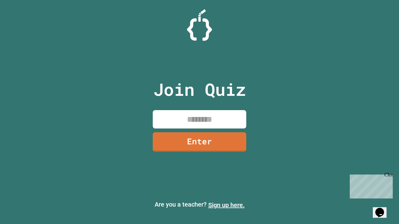
click at [226, 205] on link "Sign up here." at bounding box center [226, 204] width 36 height 7
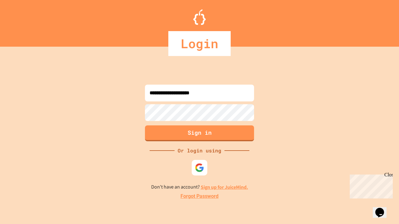
type input "**********"
